Goal: Find specific page/section: Find specific page/section

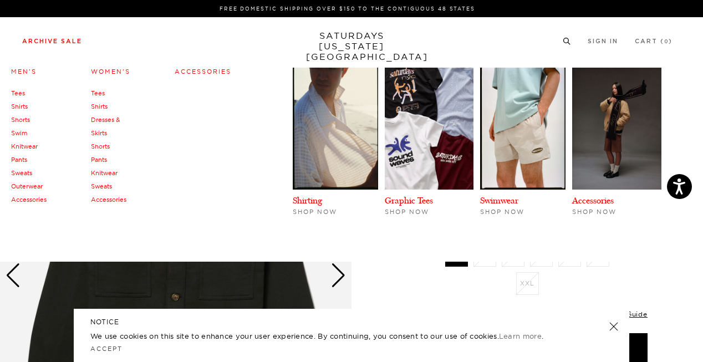
click at [22, 108] on link "Shirts" at bounding box center [19, 107] width 17 height 8
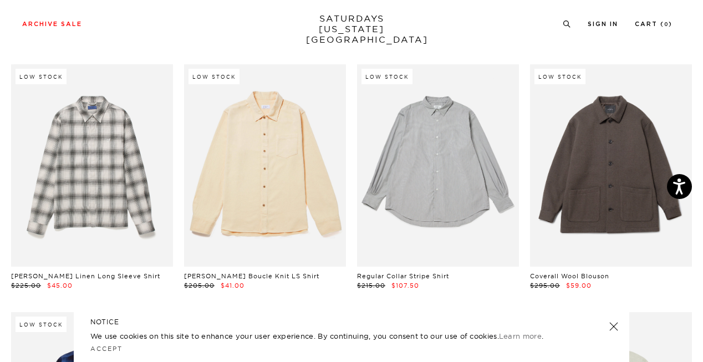
scroll to position [2324, 0]
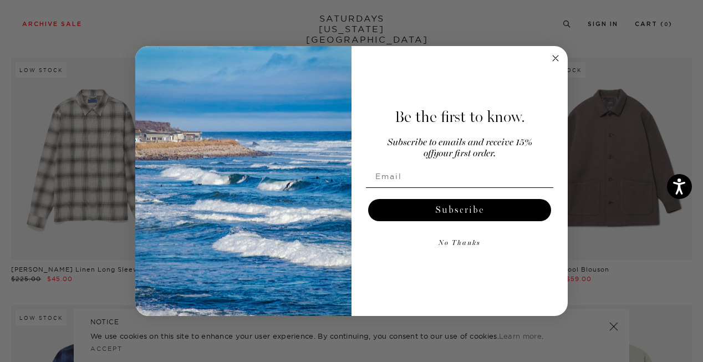
click at [563, 59] on form "Be the first to know. Subscribe to emails and receive 15% off your first order.…" at bounding box center [351, 181] width 432 height 271
click at [558, 59] on circle "Close dialog" at bounding box center [555, 58] width 13 height 13
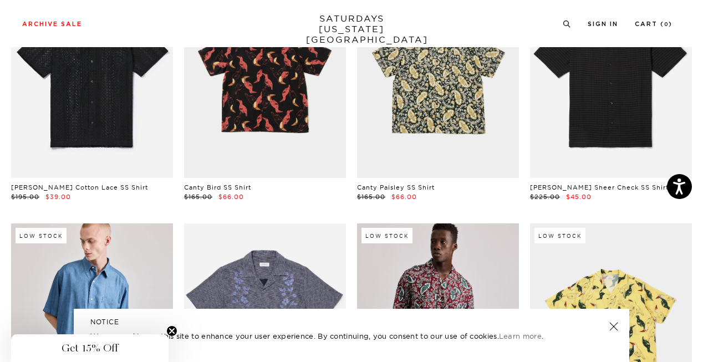
scroll to position [0, 0]
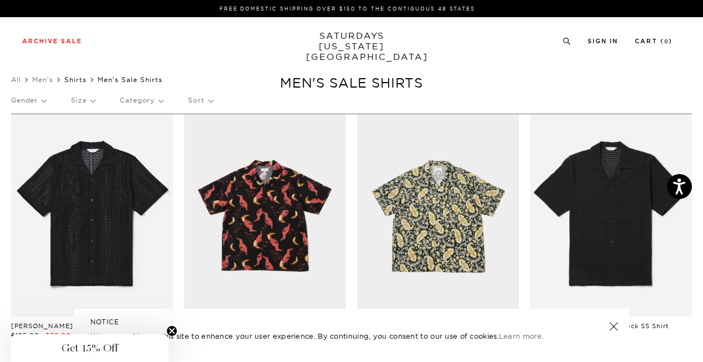
click at [71, 80] on link "Shirts" at bounding box center [75, 79] width 22 height 8
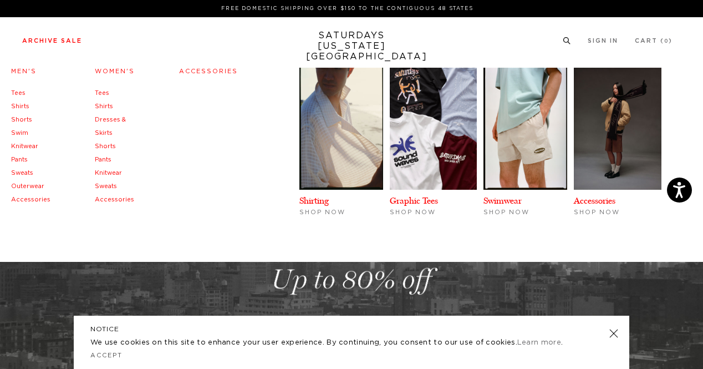
click at [21, 106] on link "Shirts" at bounding box center [20, 106] width 18 height 6
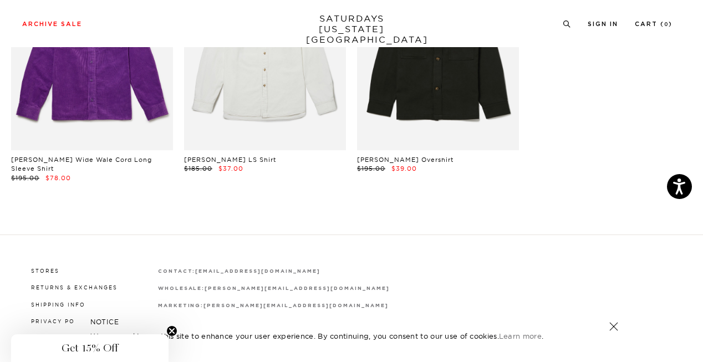
scroll to position [3269, 1]
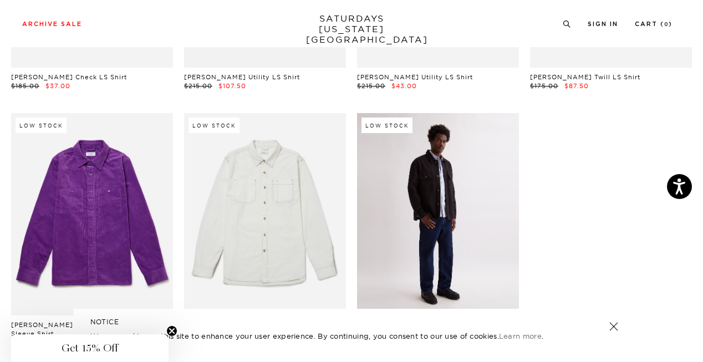
click at [420, 175] on link at bounding box center [438, 214] width 162 height 202
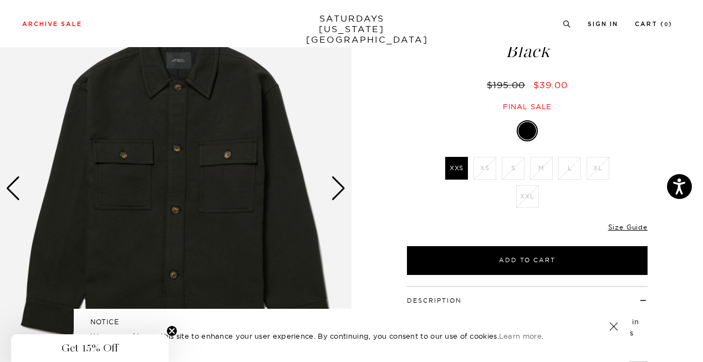
scroll to position [79, 0]
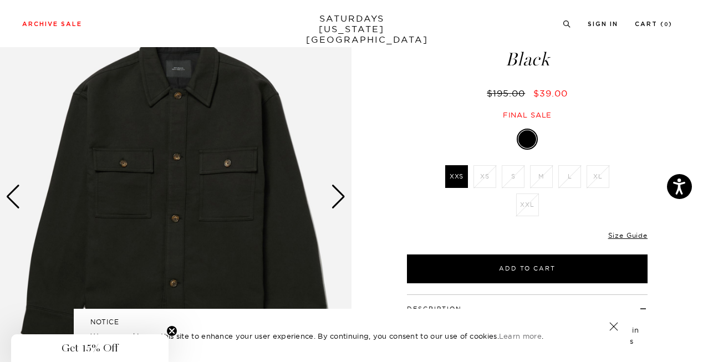
click at [339, 202] on div "Next slide" at bounding box center [338, 197] width 15 height 24
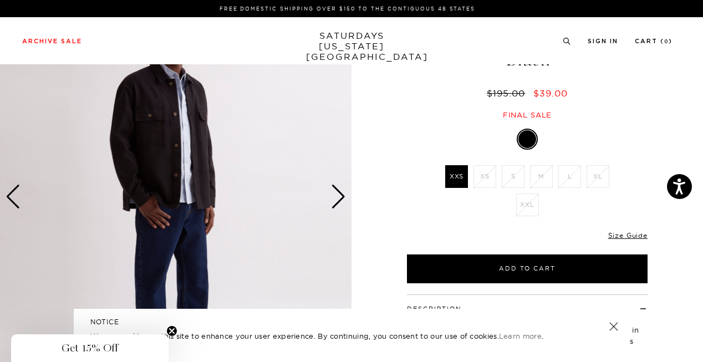
scroll to position [0, 0]
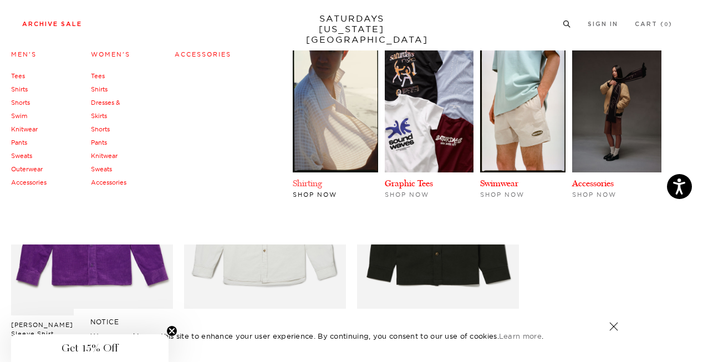
click at [314, 178] on link "Shirting" at bounding box center [307, 183] width 29 height 11
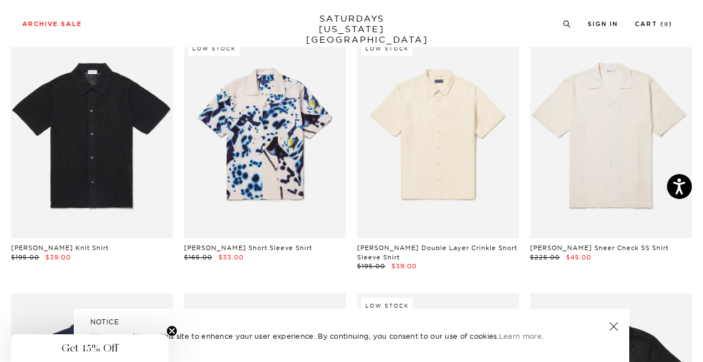
scroll to position [873, 0]
